Goal: Task Accomplishment & Management: Use online tool/utility

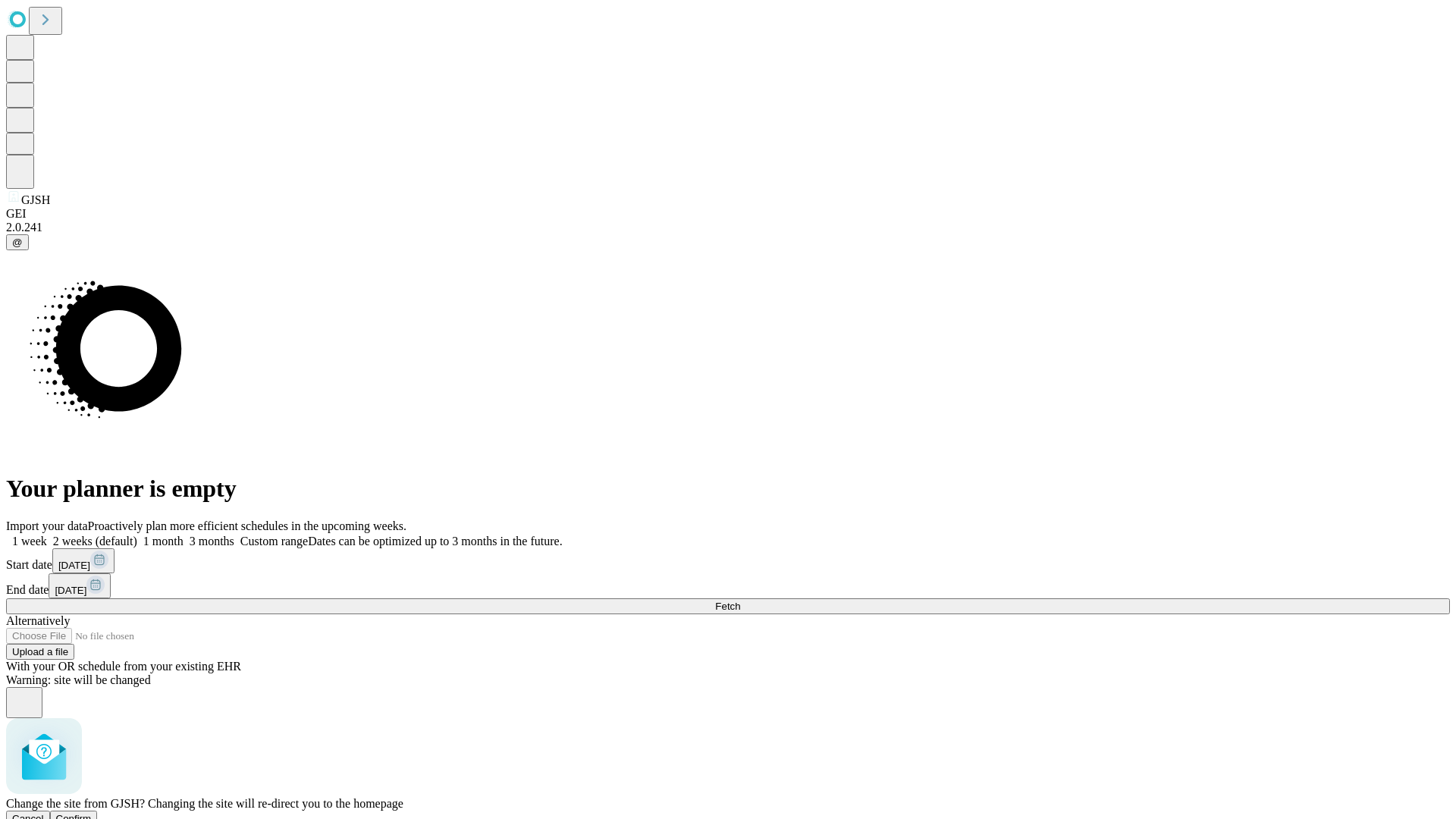
click at [92, 812] on span "Confirm" at bounding box center [74, 818] width 35 height 11
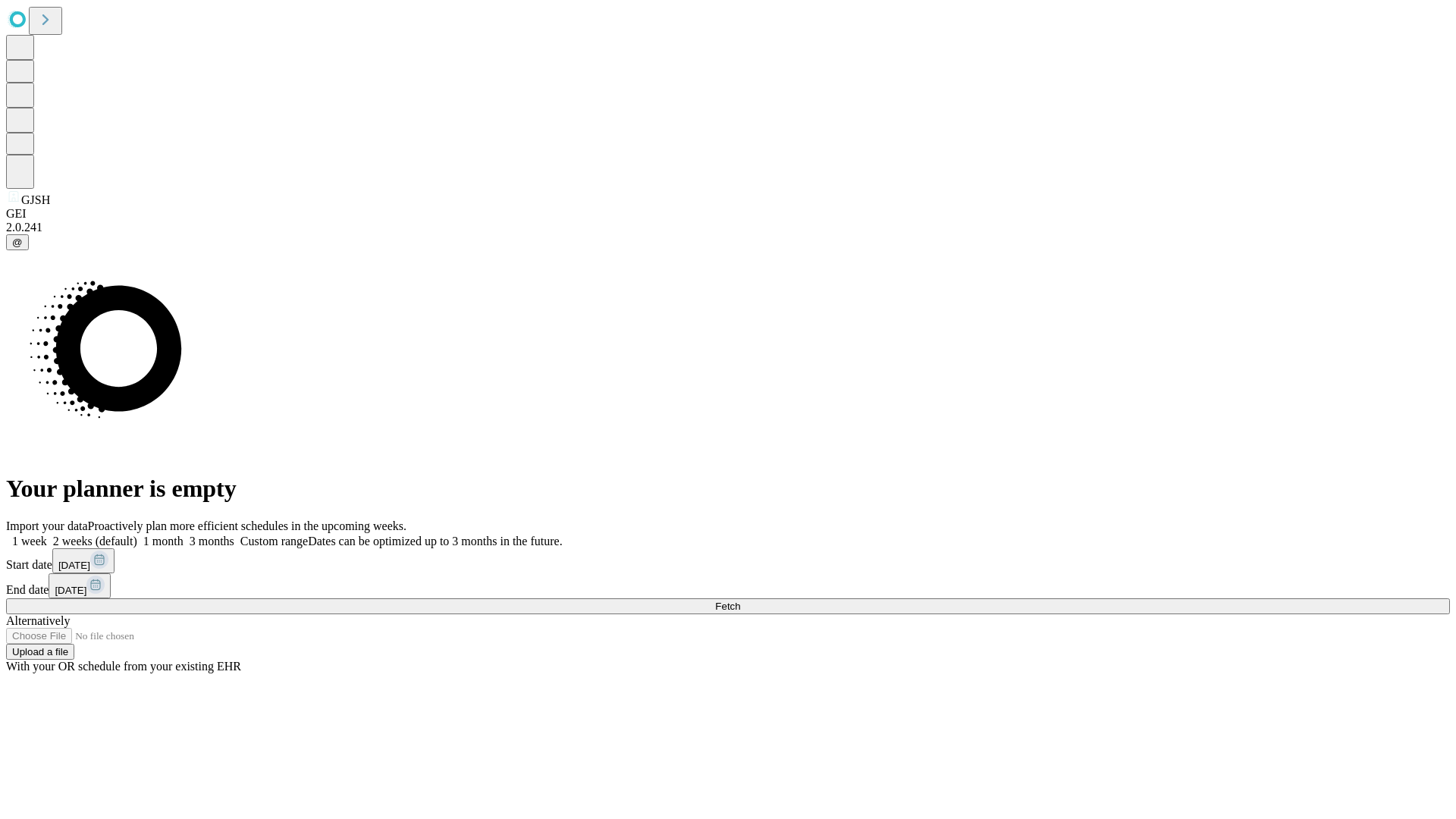
click at [137, 534] on label "2 weeks (default)" at bounding box center [92, 541] width 90 height 13
click at [740, 600] on span "Fetch" at bounding box center [727, 606] width 25 height 11
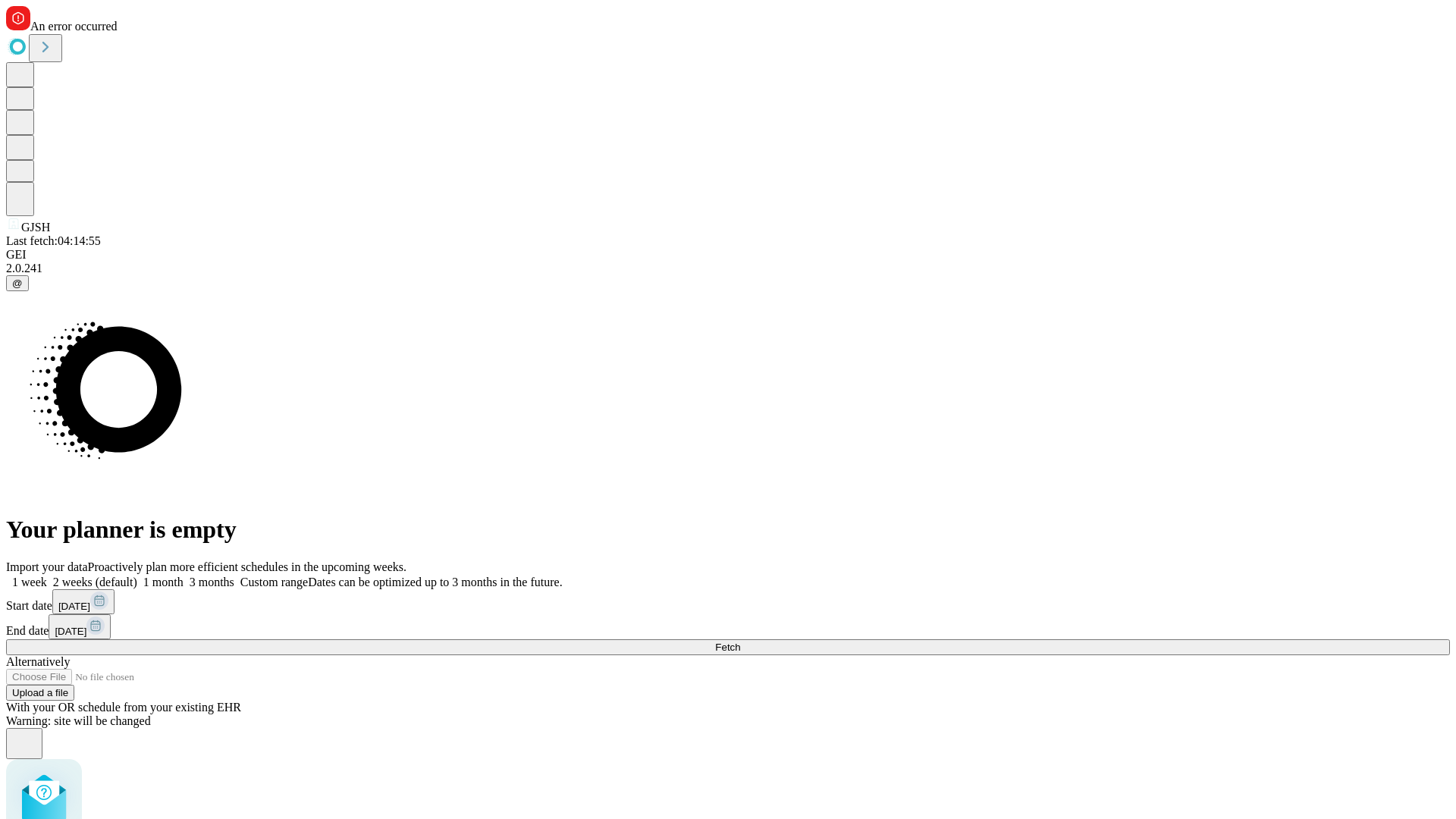
click at [137, 575] on label "2 weeks (default)" at bounding box center [92, 582] width 90 height 13
click at [740, 641] on span "Fetch" at bounding box center [727, 647] width 25 height 11
click at [137, 575] on label "2 weeks (default)" at bounding box center [92, 582] width 90 height 13
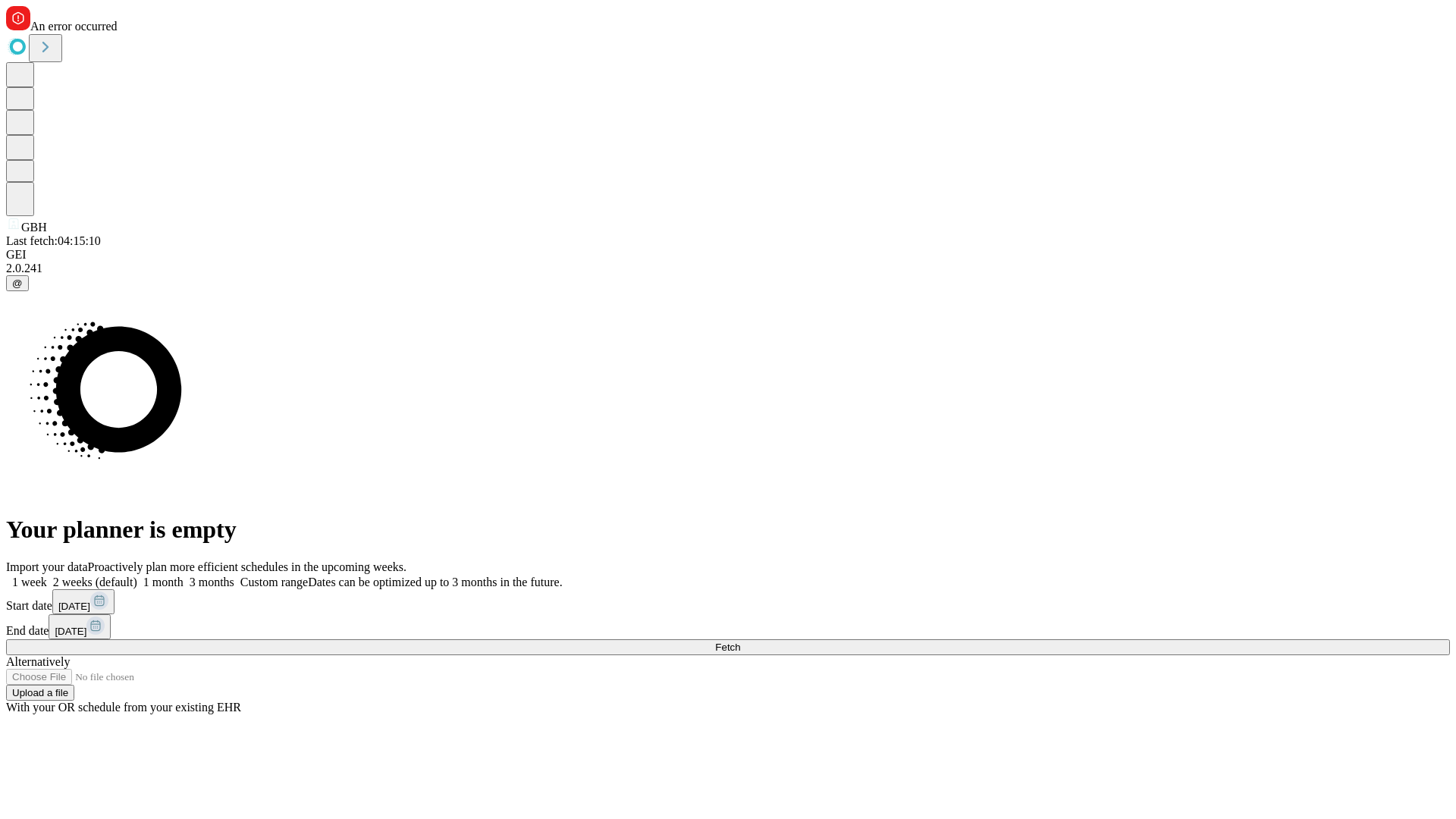
click at [740, 641] on span "Fetch" at bounding box center [727, 647] width 25 height 11
click at [137, 575] on label "2 weeks (default)" at bounding box center [92, 582] width 90 height 13
click at [740, 641] on span "Fetch" at bounding box center [727, 647] width 25 height 11
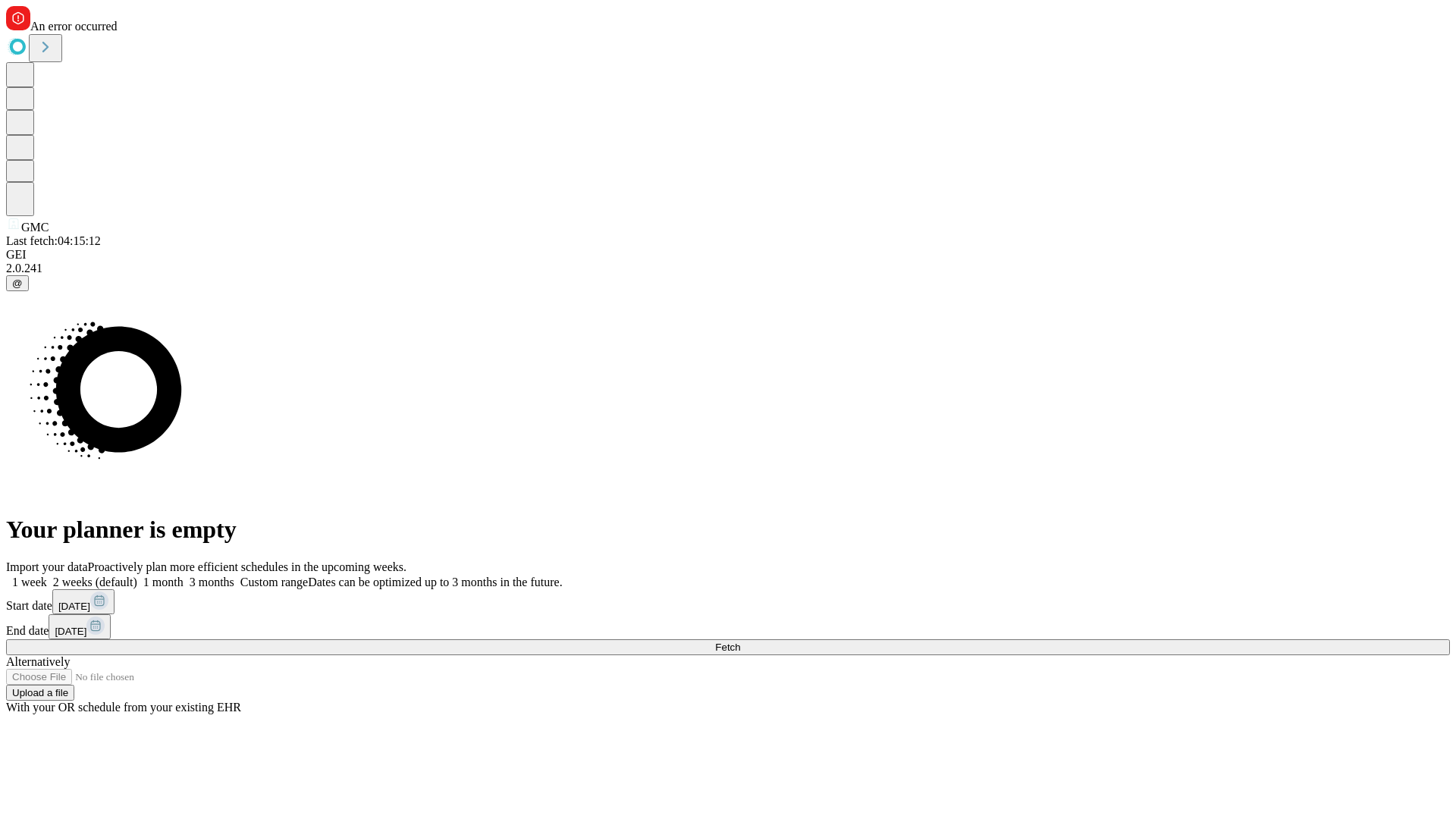
click at [137, 575] on label "2 weeks (default)" at bounding box center [92, 582] width 90 height 13
click at [740, 641] on span "Fetch" at bounding box center [727, 647] width 25 height 11
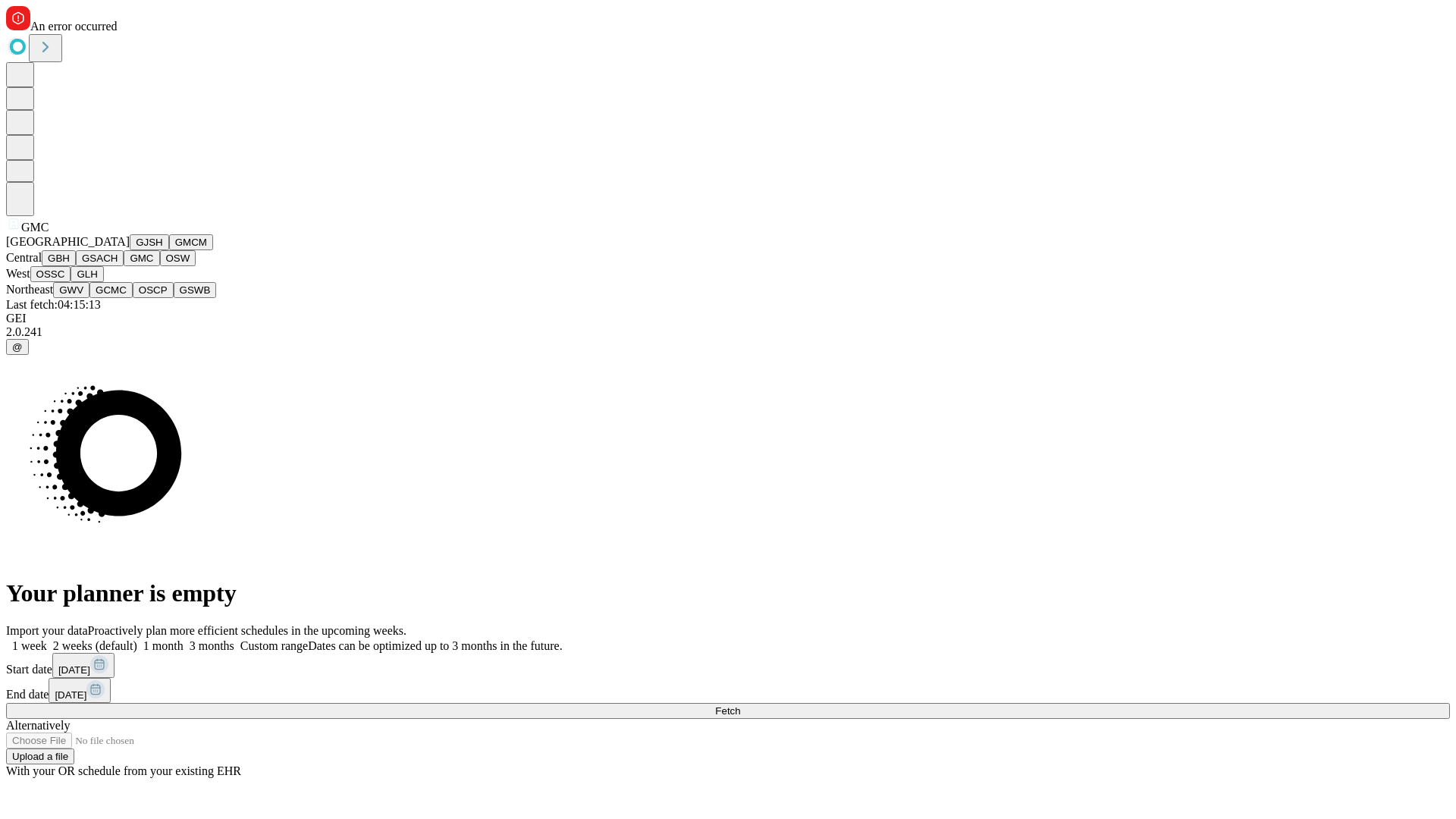
click at [160, 266] on button "OSW" at bounding box center [178, 258] width 36 height 16
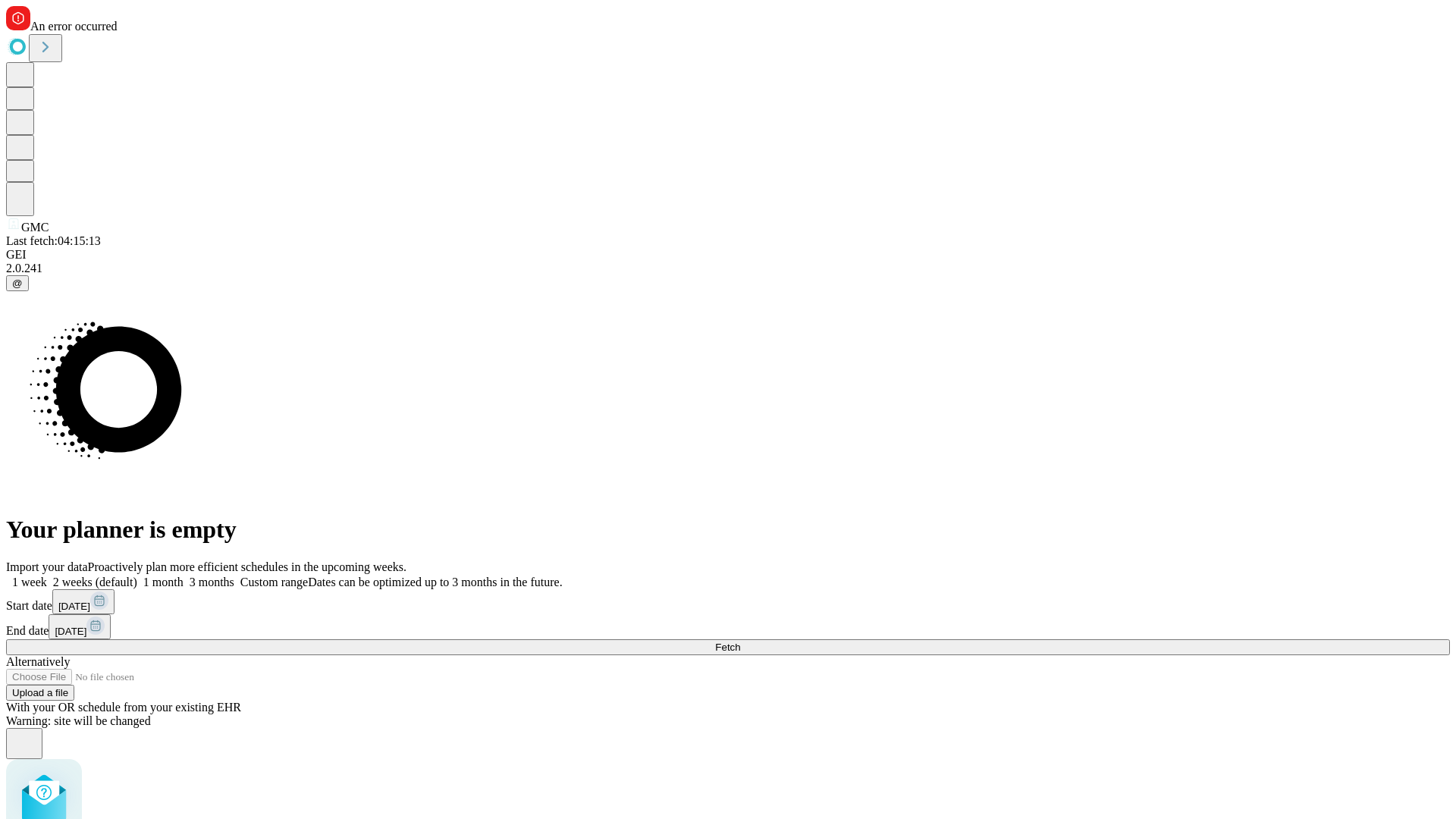
click at [137, 575] on label "2 weeks (default)" at bounding box center [92, 582] width 90 height 13
click at [740, 641] on span "Fetch" at bounding box center [727, 647] width 25 height 11
click at [137, 575] on label "2 weeks (default)" at bounding box center [92, 582] width 90 height 13
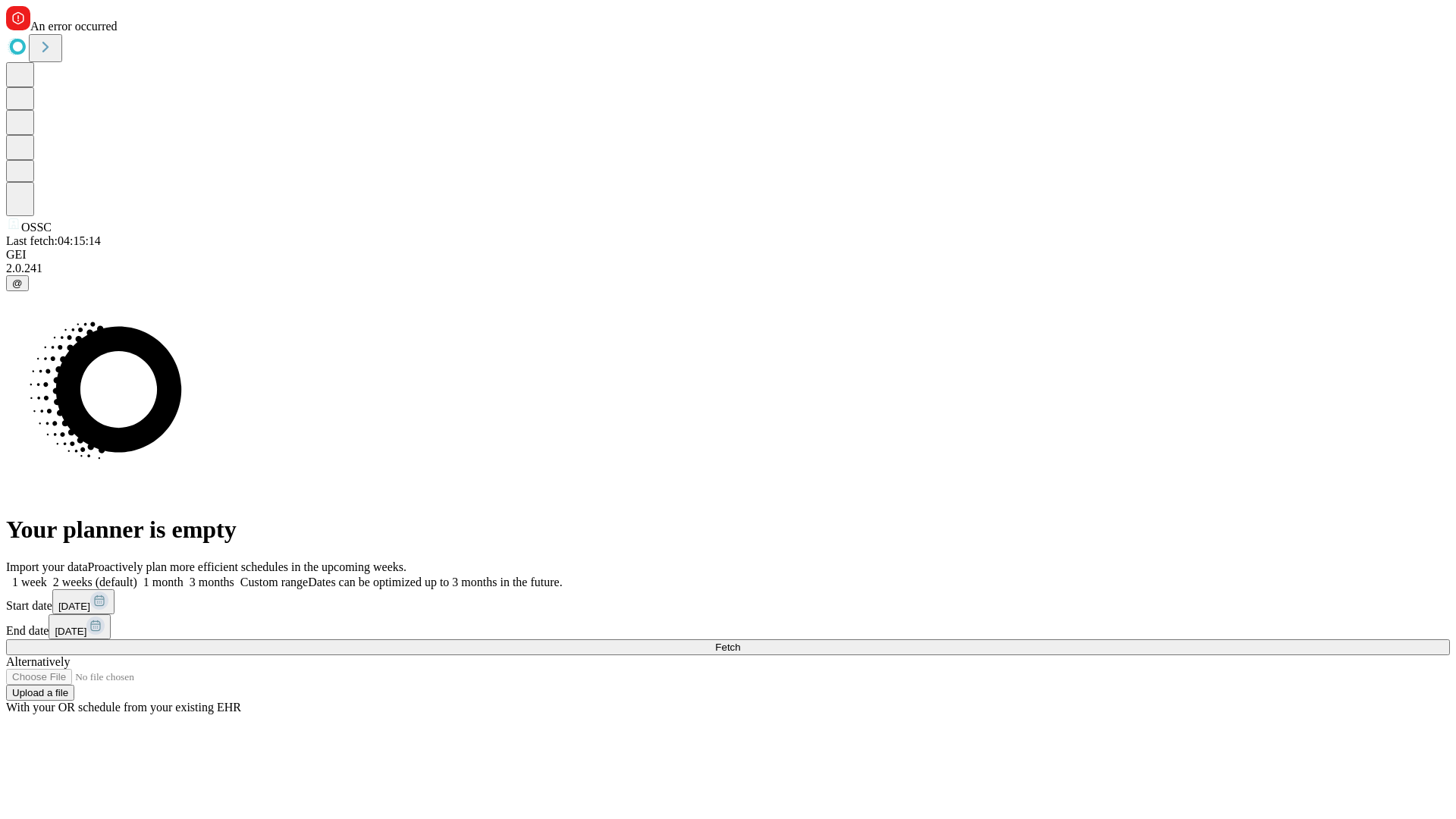
click at [740, 641] on span "Fetch" at bounding box center [727, 647] width 25 height 11
click at [137, 575] on label "2 weeks (default)" at bounding box center [92, 582] width 90 height 13
click at [740, 641] on span "Fetch" at bounding box center [727, 647] width 25 height 11
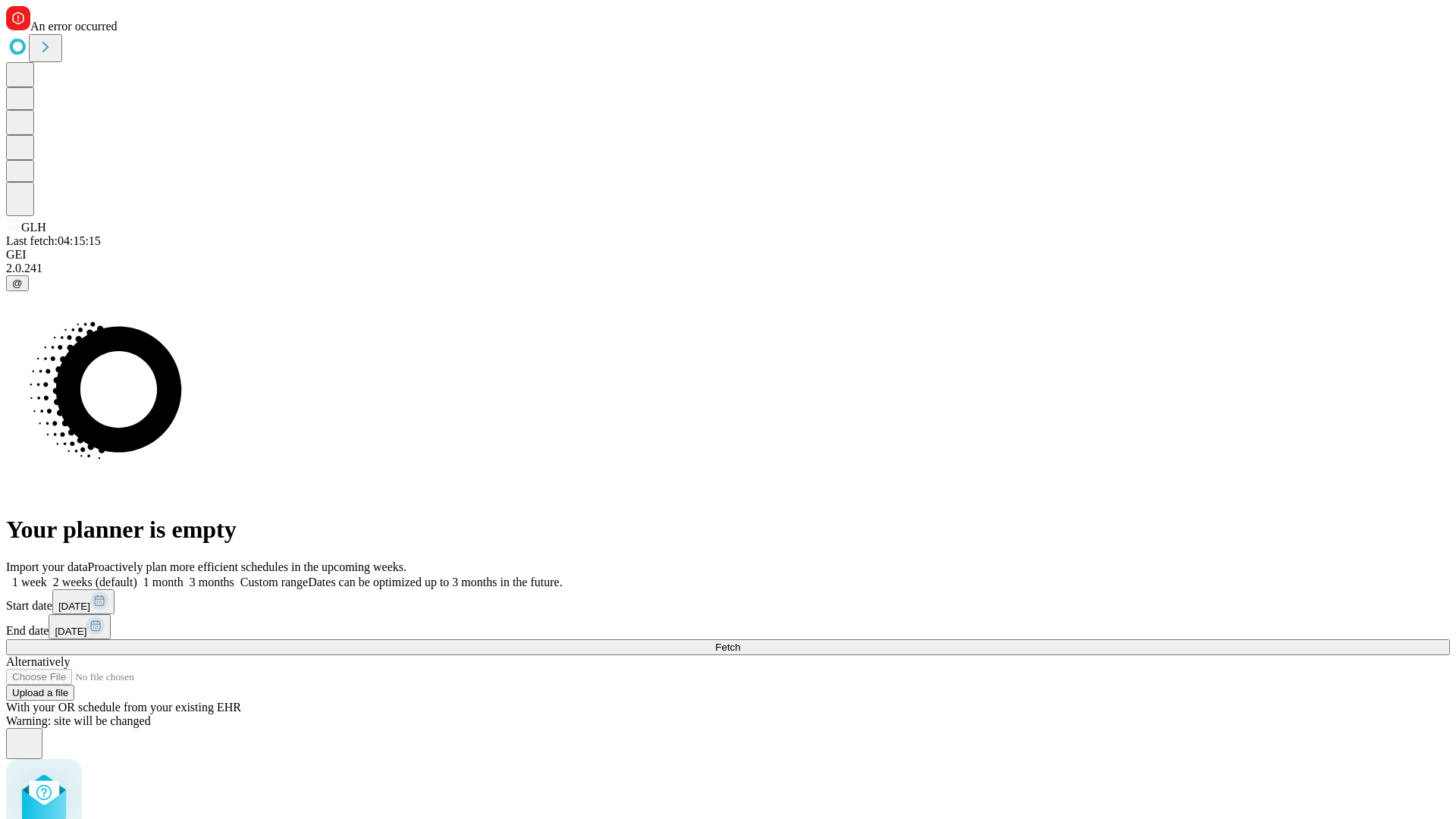
click at [137, 575] on label "2 weeks (default)" at bounding box center [92, 582] width 90 height 13
click at [740, 641] on span "Fetch" at bounding box center [727, 647] width 25 height 11
click at [137, 575] on label "2 weeks (default)" at bounding box center [92, 582] width 90 height 13
click at [740, 641] on span "Fetch" at bounding box center [727, 647] width 25 height 11
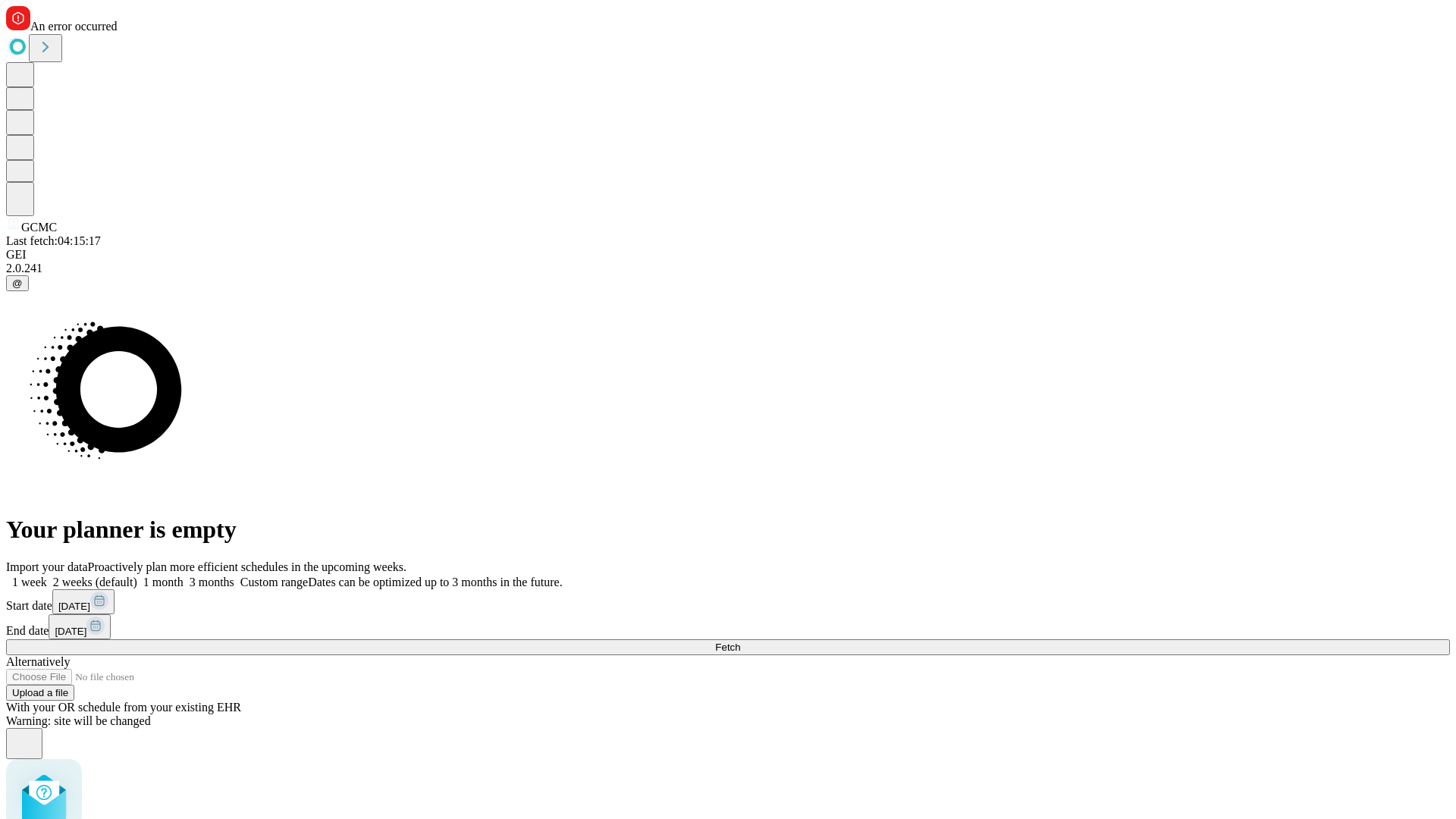
click at [137, 575] on label "2 weeks (default)" at bounding box center [92, 582] width 90 height 13
click at [740, 641] on span "Fetch" at bounding box center [727, 647] width 25 height 11
